Goal: Task Accomplishment & Management: Complete application form

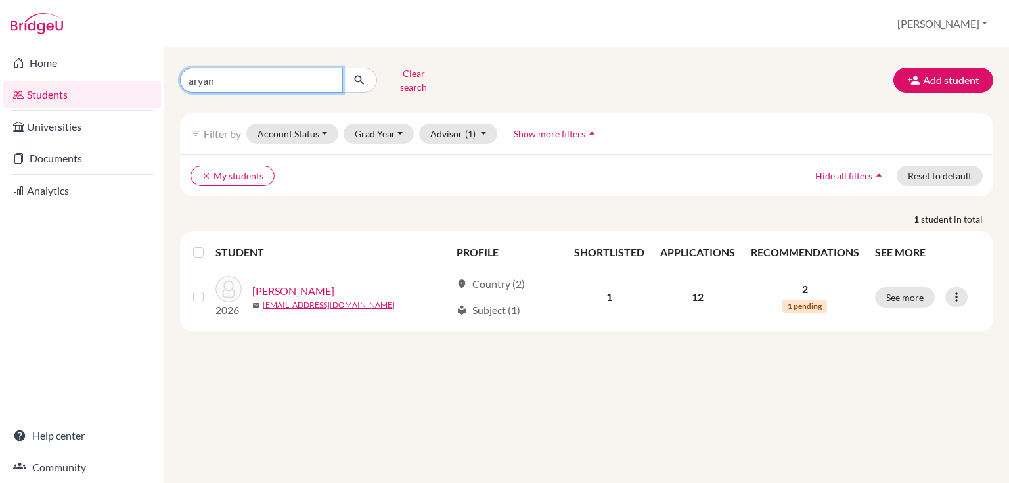
drag, startPoint x: 232, startPoint y: 78, endPoint x: 221, endPoint y: 76, distance: 11.5
click at [221, 76] on input "aryan" at bounding box center [261, 80] width 163 height 25
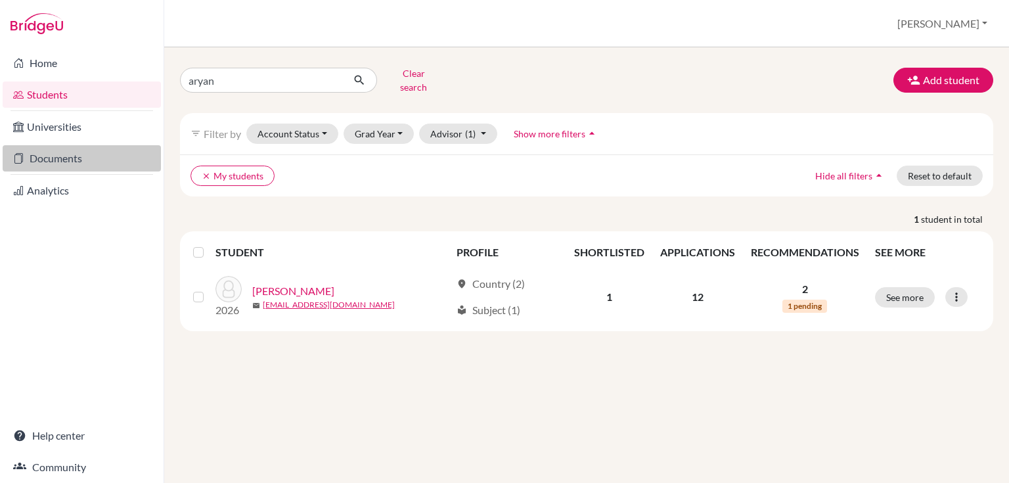
click at [95, 146] on link "Documents" at bounding box center [82, 158] width 158 height 26
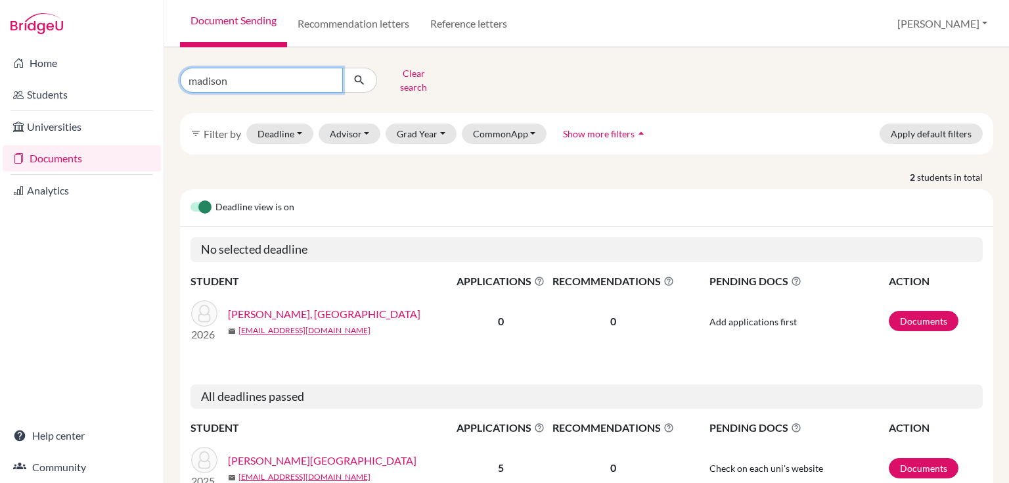
drag, startPoint x: 236, startPoint y: 74, endPoint x: 169, endPoint y: 37, distance: 77.3
click at [183, 68] on div "madison" at bounding box center [278, 80] width 197 height 25
type input "tara"
click button "submit" at bounding box center [359, 80] width 35 height 25
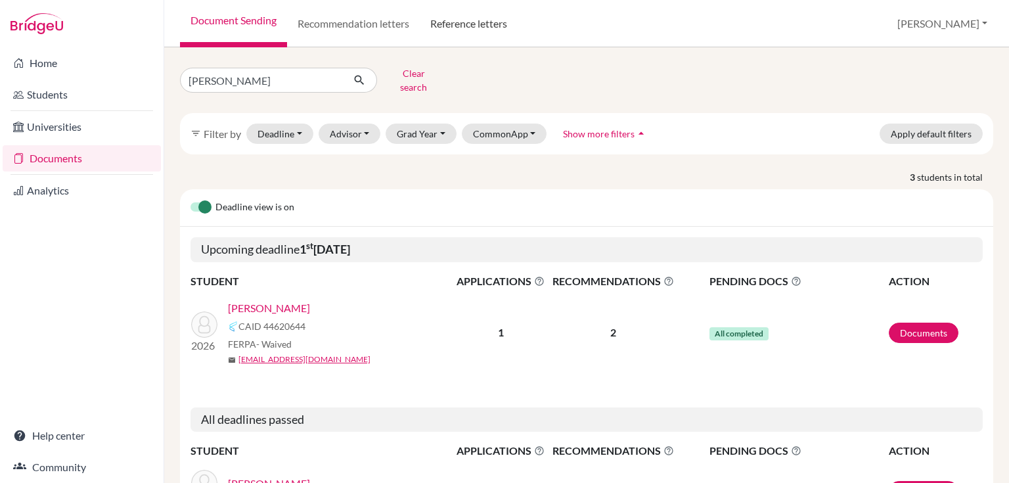
click at [445, 16] on link "Reference letters" at bounding box center [469, 23] width 98 height 47
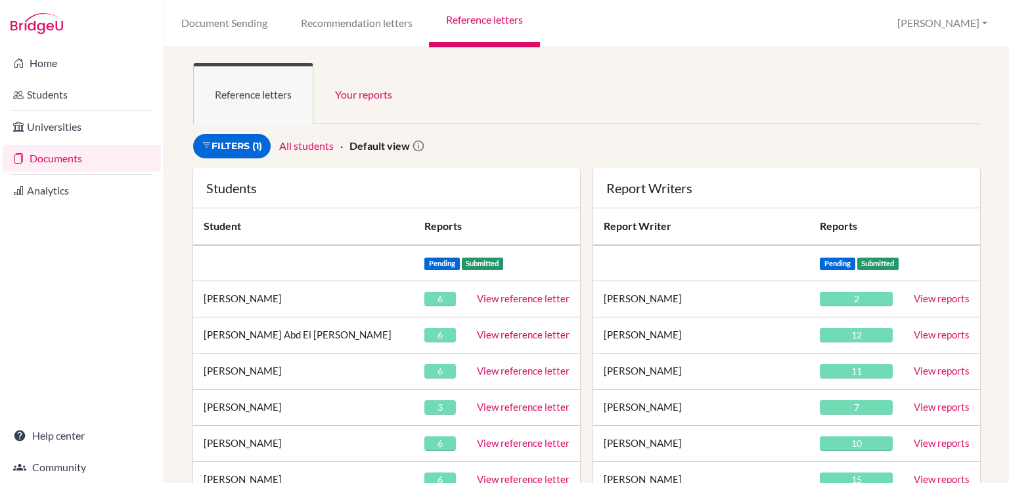
click at [512, 100] on ul "Reference letters Your reports" at bounding box center [586, 93] width 787 height 61
click at [258, 143] on link "Filters (1)" at bounding box center [232, 146] width 78 height 24
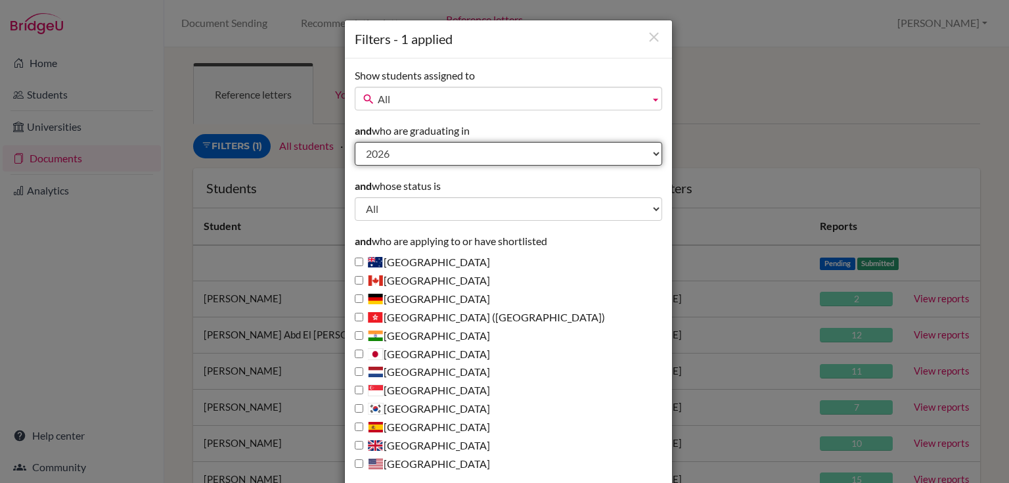
click at [386, 148] on select "All 2027 2026 2025 2024 2023 2022 2021 2020" at bounding box center [508, 154] width 307 height 24
select select "2025"
click at [355, 142] on select "All 2027 2026 2025 2024 2023 2022 2021 2020" at bounding box center [508, 154] width 307 height 24
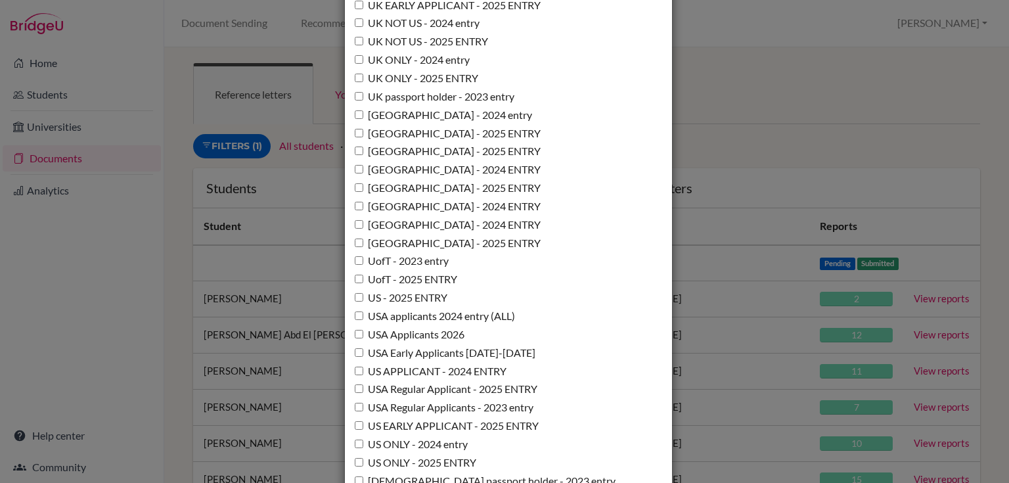
scroll to position [9640, 0]
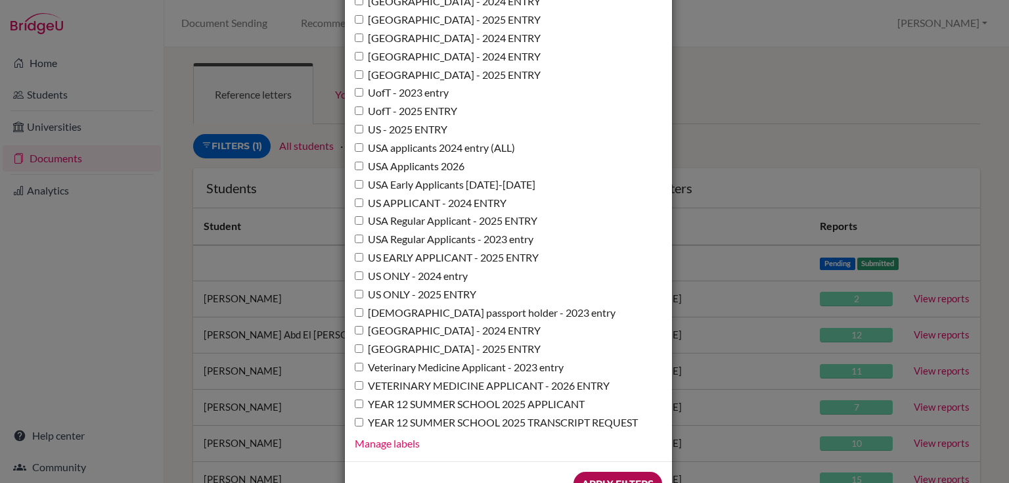
click at [608, 472] on input "Apply Filters" at bounding box center [617, 484] width 89 height 24
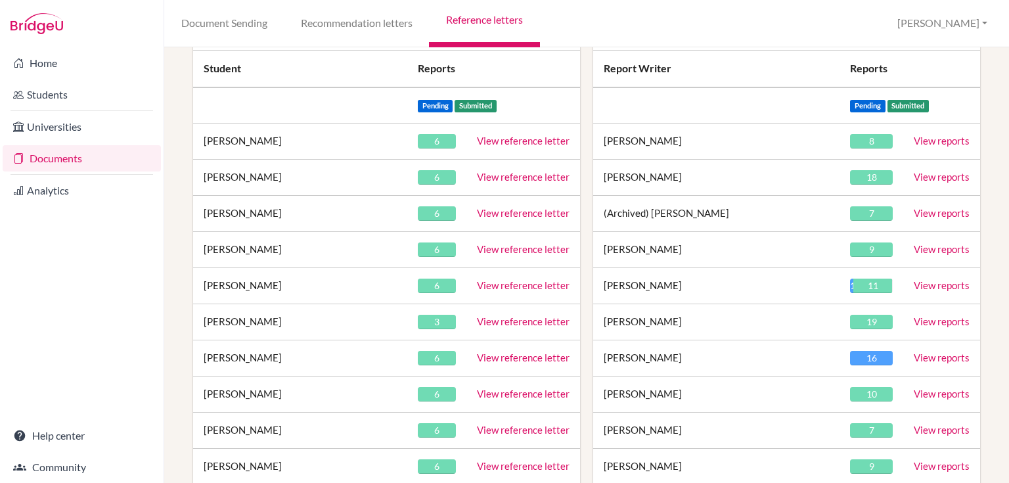
scroll to position [3488, 0]
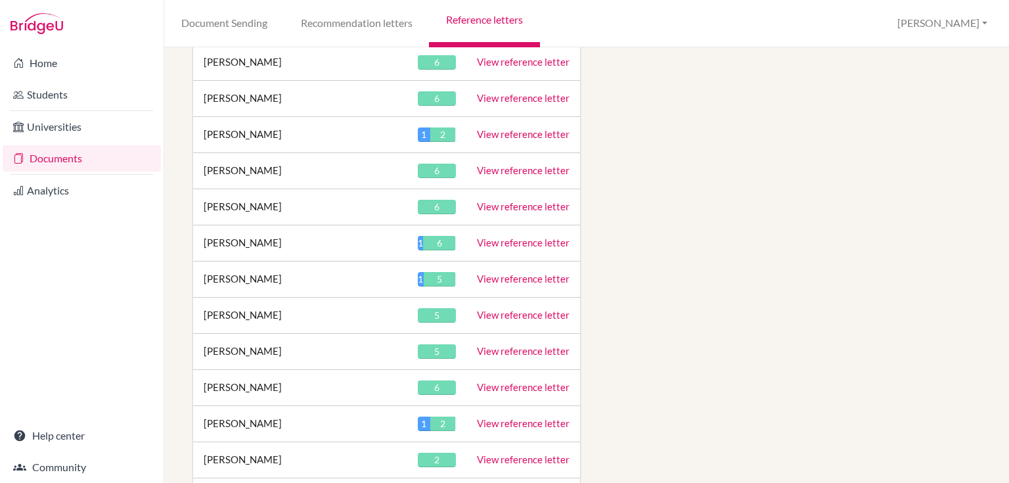
click at [502, 273] on link "View reference letter" at bounding box center [523, 279] width 93 height 12
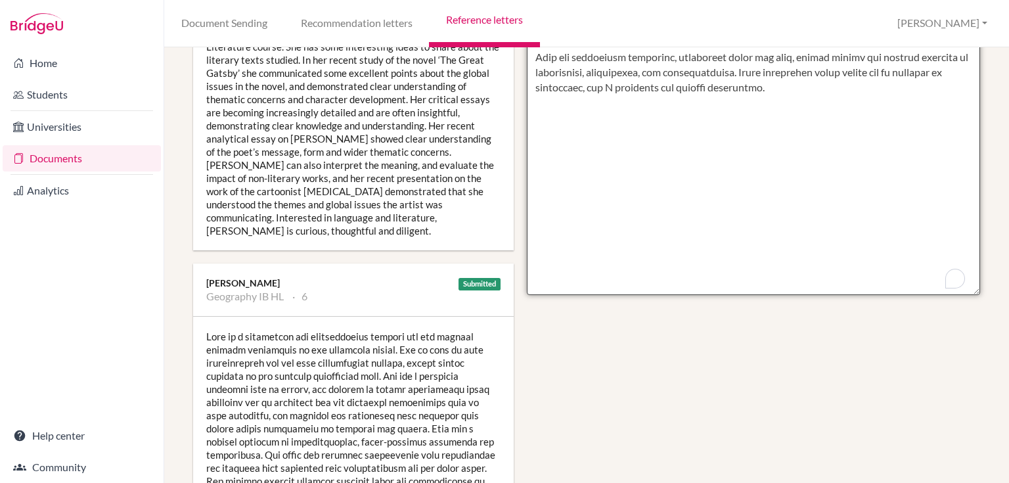
scroll to position [640, 0]
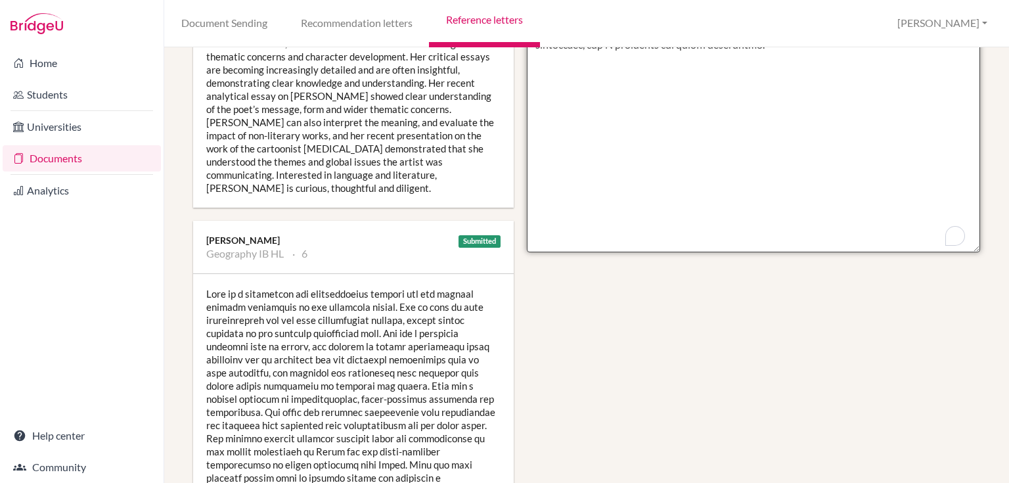
drag, startPoint x: 529, startPoint y: 144, endPoint x: 888, endPoint y: 193, distance: 361.9
